Goal: Task Accomplishment & Management: Complete application form

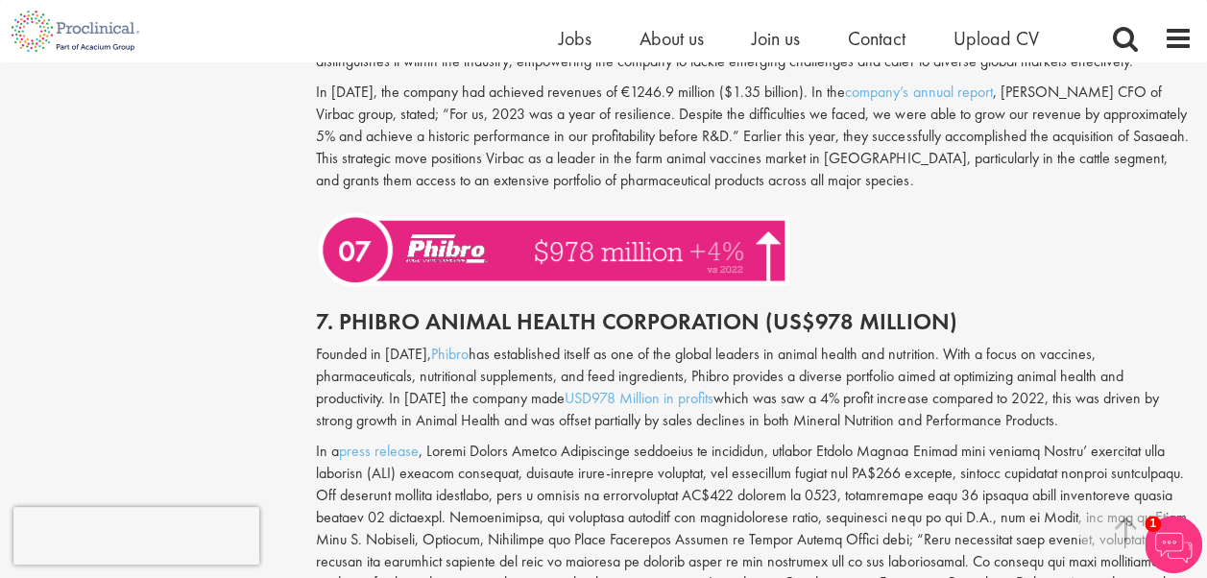
scroll to position [3690, 0]
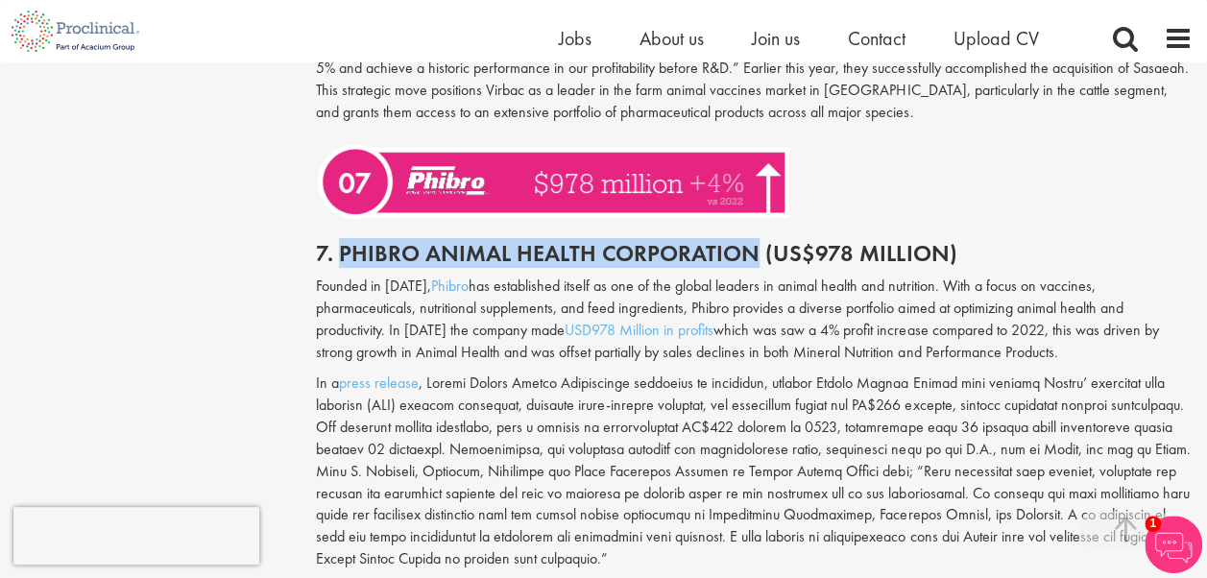
drag, startPoint x: 753, startPoint y: 234, endPoint x: 342, endPoint y: 230, distance: 411.1
click at [342, 241] on h2 "7. Phibro Animal Health Corporation (US$978 Million)" at bounding box center [754, 253] width 877 height 25
copy h2 "Phibro Animal Health Corporation"
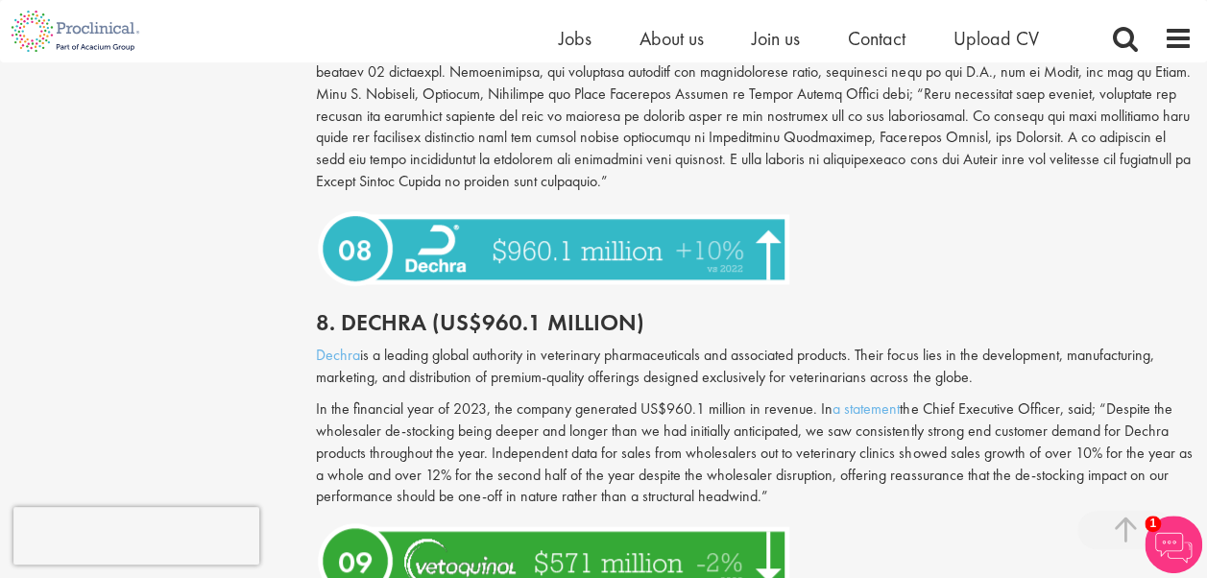
scroll to position [4101, 0]
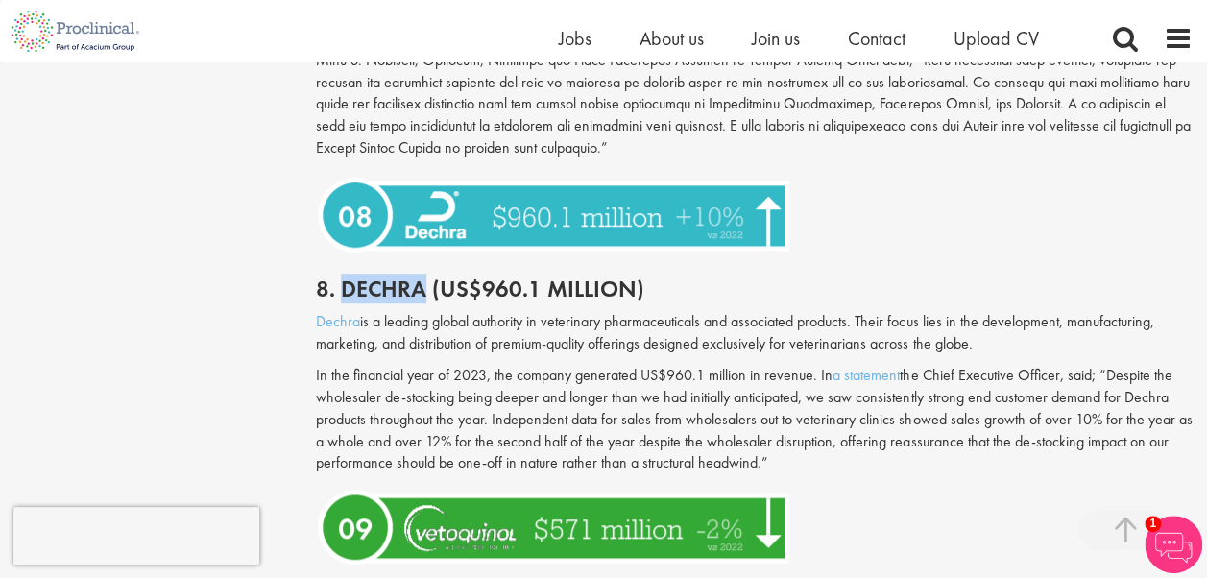
drag, startPoint x: 342, startPoint y: 271, endPoint x: 423, endPoint y: 257, distance: 81.8
click at [423, 277] on h2 "8. Dechra (US$960.1 million)" at bounding box center [754, 289] width 877 height 25
copy h2 "Dechra"
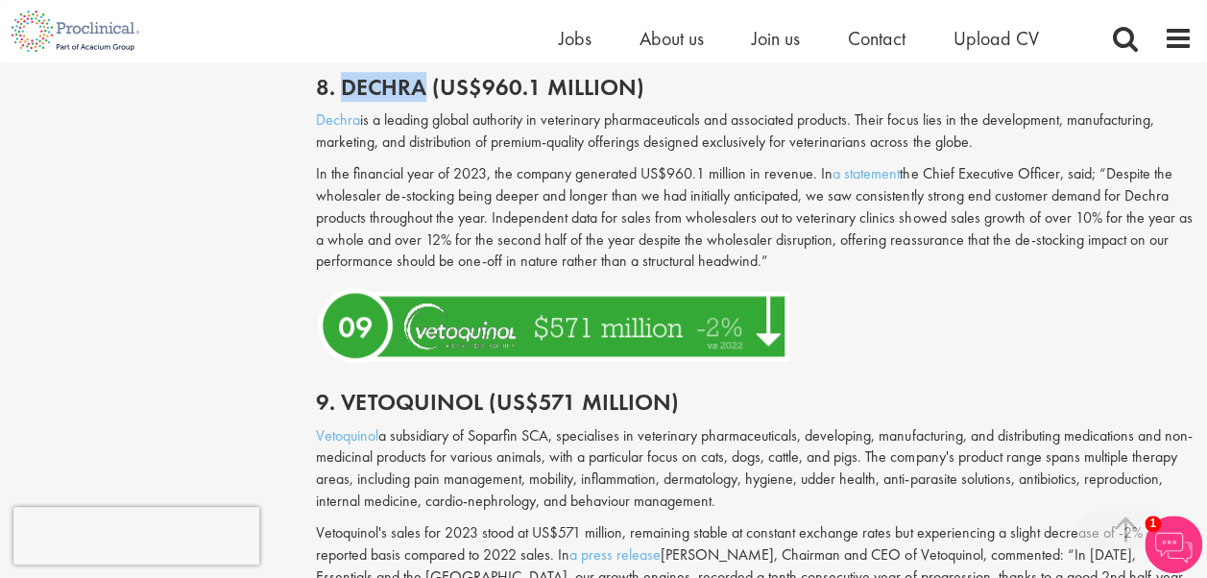
scroll to position [4388, 0]
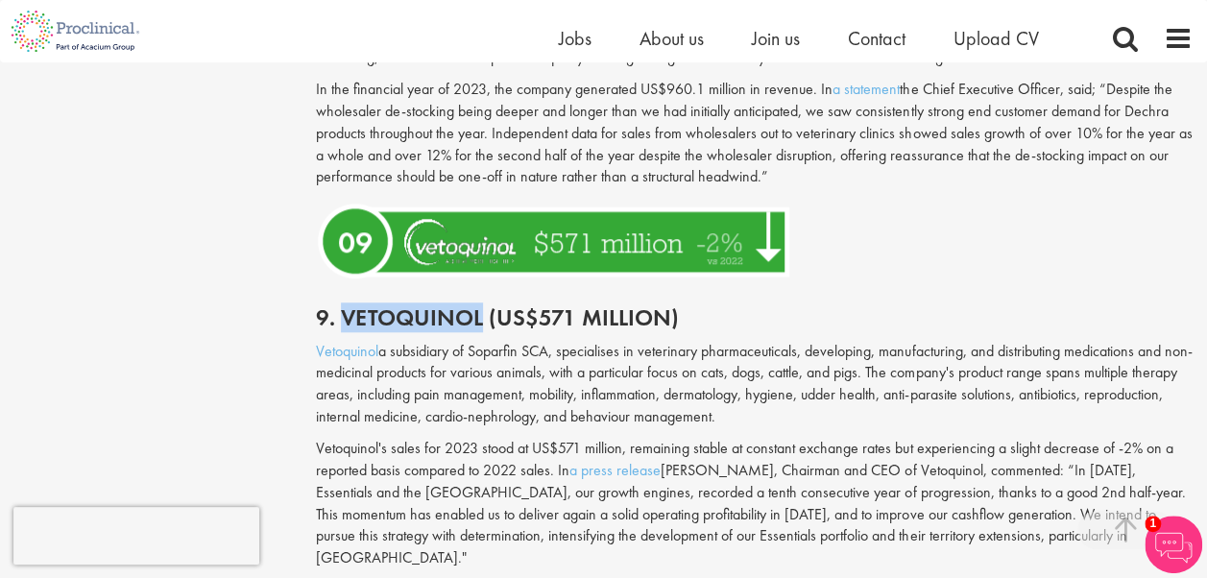
drag, startPoint x: 344, startPoint y: 294, endPoint x: 480, endPoint y: 286, distance: 136.6
click at [480, 305] on h2 "9. Vetoquinol (US$571 million)" at bounding box center [754, 317] width 877 height 25
copy h2 "Vetoquinol"
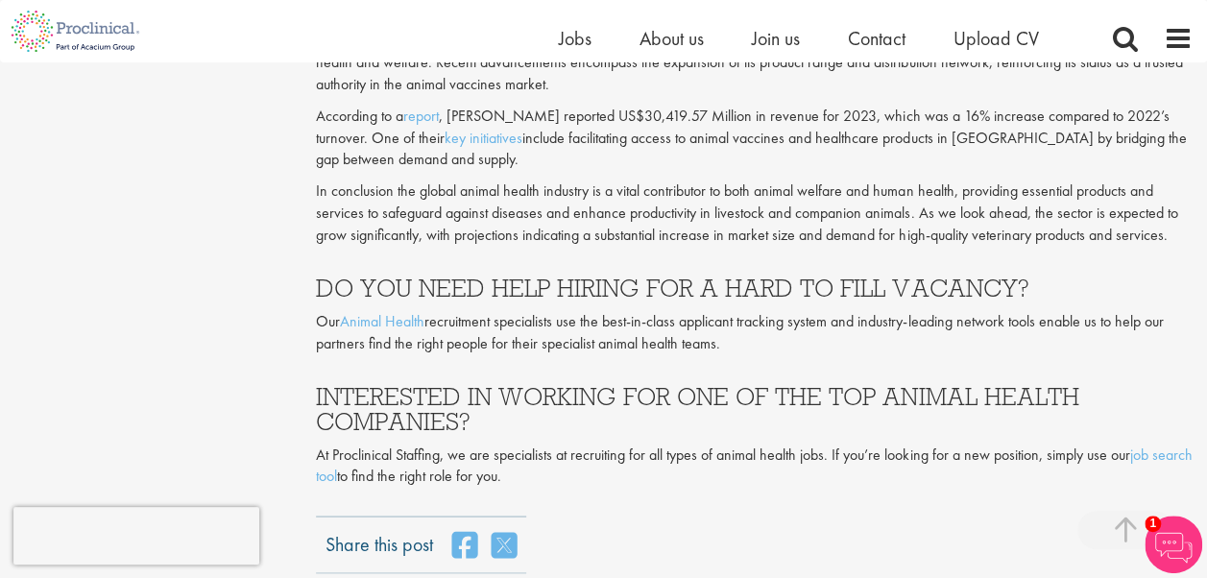
scroll to position [5125, 0]
click at [361, 443] on link "job search tool" at bounding box center [754, 464] width 876 height 42
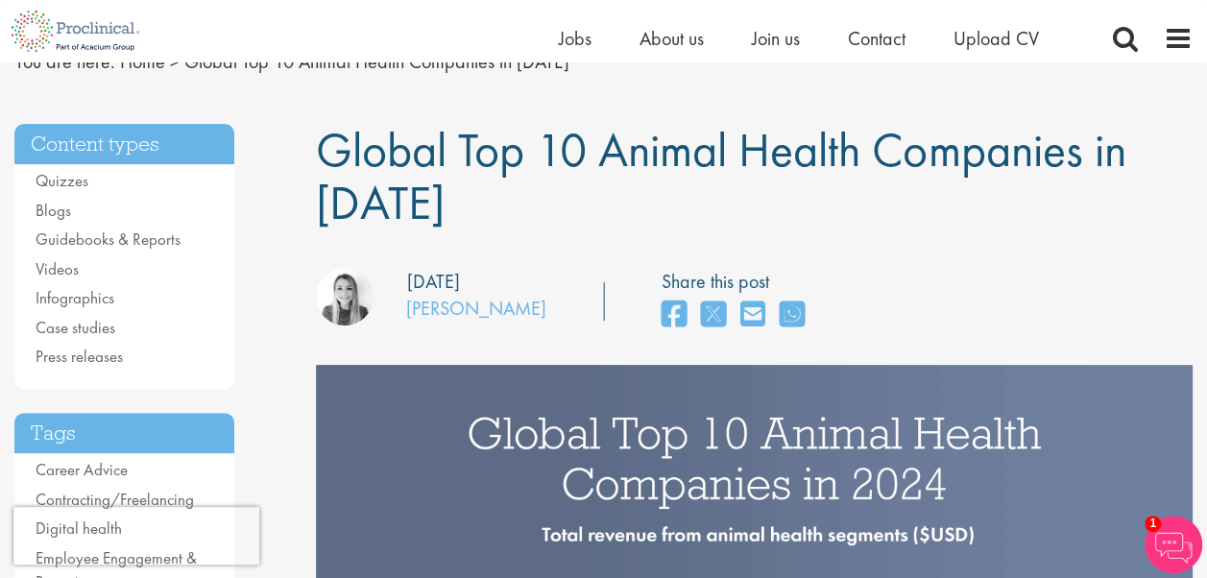
scroll to position [0, 0]
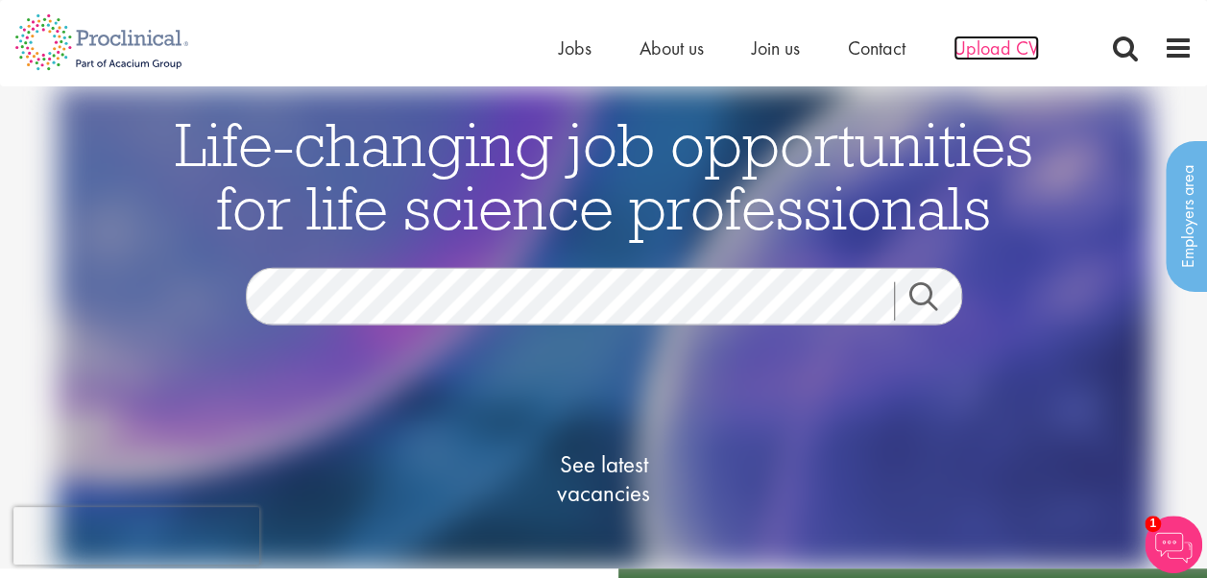
click at [1022, 40] on span "Upload CV" at bounding box center [996, 48] width 85 height 25
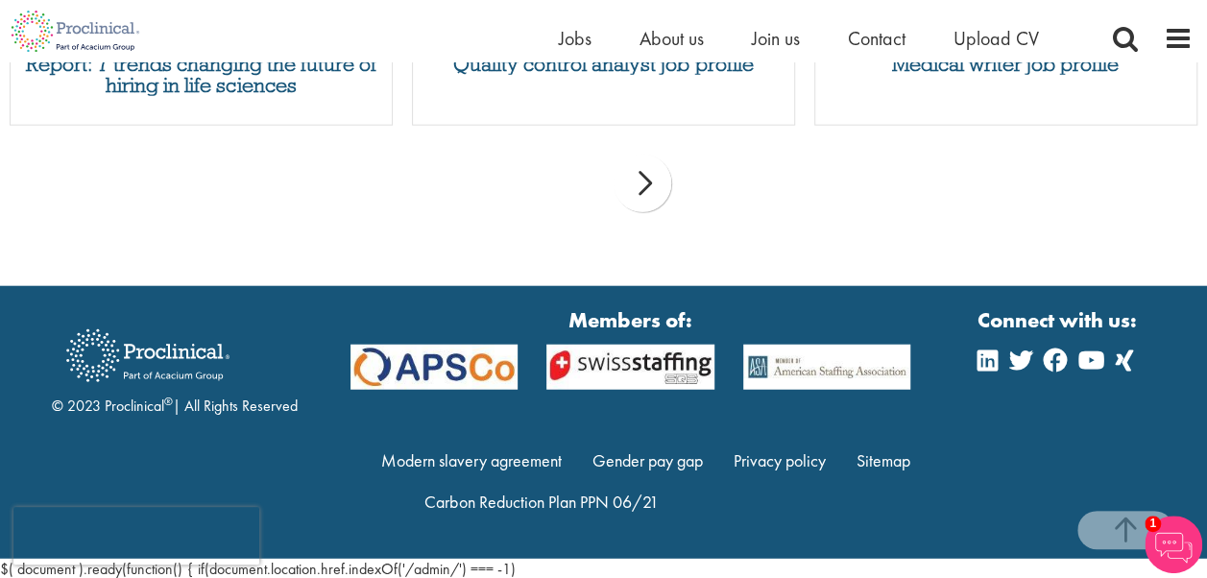
scroll to position [2215, 0]
